Goal: Task Accomplishment & Management: Manage account settings

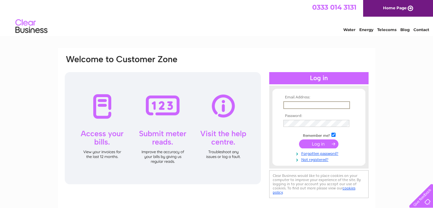
click at [298, 105] on input "text" at bounding box center [316, 105] width 67 height 8
type input "[EMAIL_ADDRESS][DOMAIN_NAME]"
click at [307, 144] on input "submit" at bounding box center [318, 143] width 39 height 9
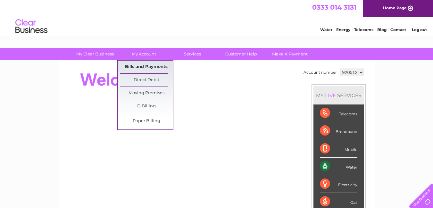
click at [146, 65] on link "Bills and Payments" at bounding box center [146, 67] width 53 height 13
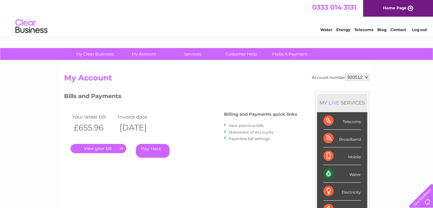
click at [101, 148] on link "." at bounding box center [99, 148] width 56 height 9
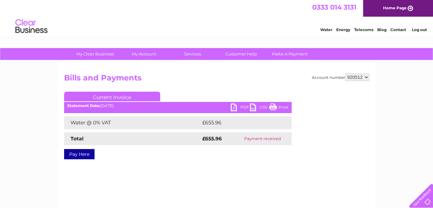
click at [238, 106] on link "PDF" at bounding box center [240, 108] width 19 height 9
click at [421, 30] on link "Log out" at bounding box center [419, 29] width 15 height 5
